Goal: Task Accomplishment & Management: Manage account settings

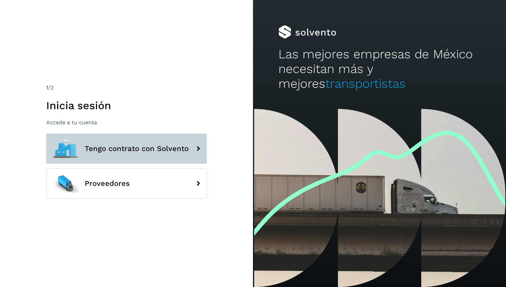
click at [97, 143] on button "Tengo contrato con Solvento" at bounding box center [126, 148] width 161 height 30
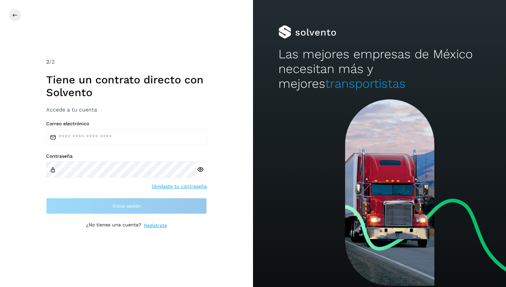
click at [20, 20] on div at bounding box center [262, 15] width 506 height 13
click at [20, 19] on button at bounding box center [15, 15] width 13 height 13
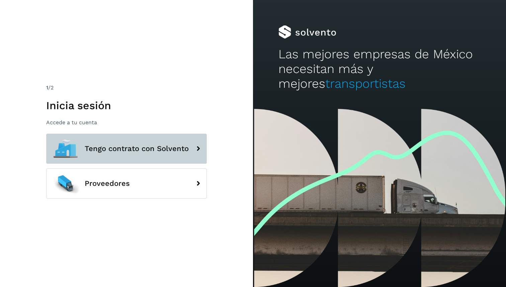
click at [136, 139] on button "Tengo contrato con Solvento" at bounding box center [126, 148] width 161 height 30
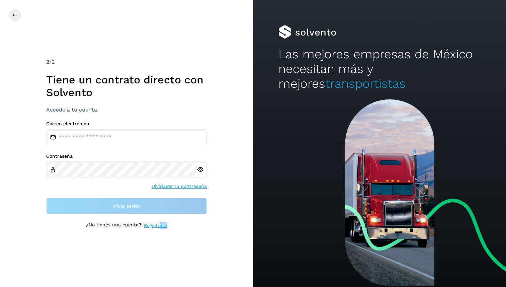
drag, startPoint x: 160, startPoint y: 226, endPoint x: 159, endPoint y: 231, distance: 4.5
click at [159, 231] on div "2 /2 Tiene un contrato directo con [PERSON_NAME] Accede a tu cuenta Correo elec…" at bounding box center [126, 143] width 253 height 287
click at [177, 188] on link "Olvidaste tu contraseña" at bounding box center [179, 186] width 55 height 7
